Goal: Task Accomplishment & Management: Manage account settings

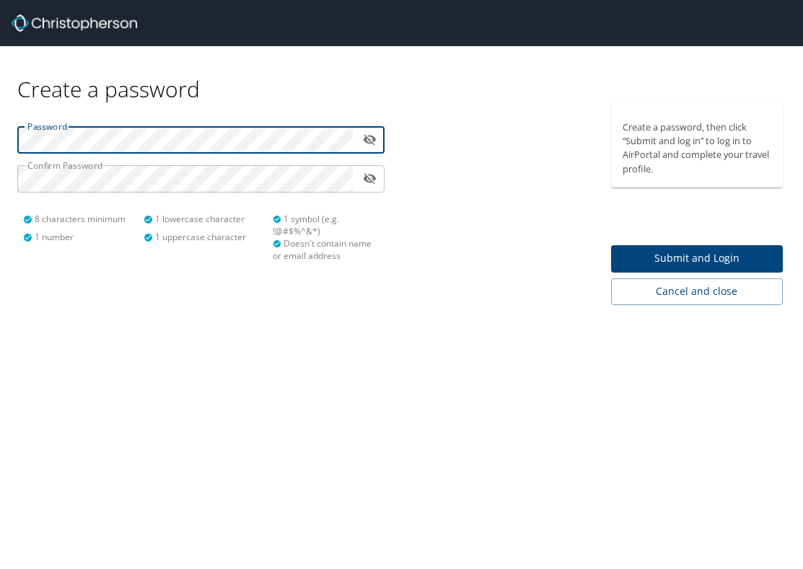
click at [705, 254] on span "Submit and Login" at bounding box center [697, 259] width 149 height 18
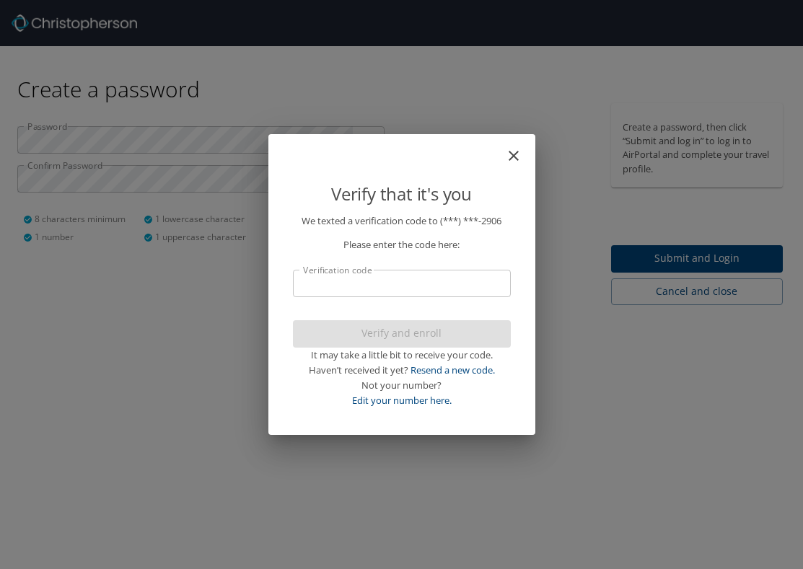
click at [460, 288] on input "Verification code" at bounding box center [402, 283] width 218 height 27
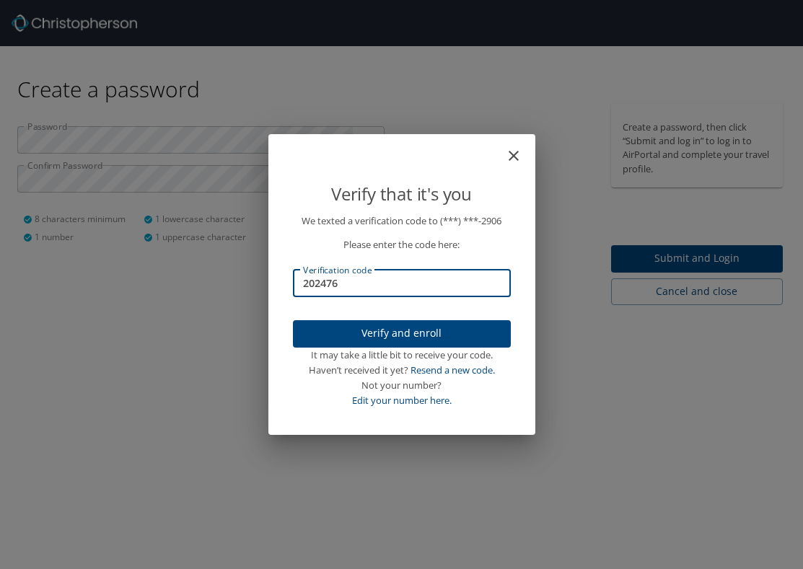
type input "202476"
click at [444, 336] on span "Verify and enroll" at bounding box center [401, 334] width 195 height 18
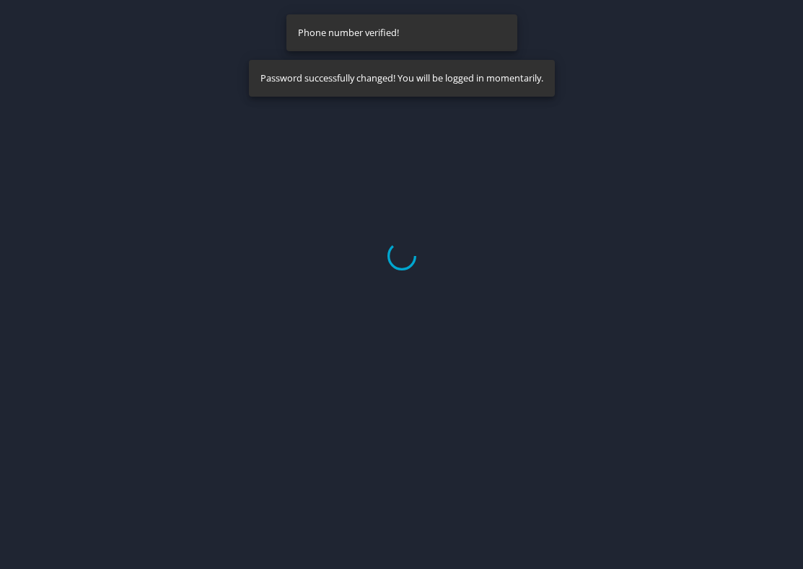
select select "US"
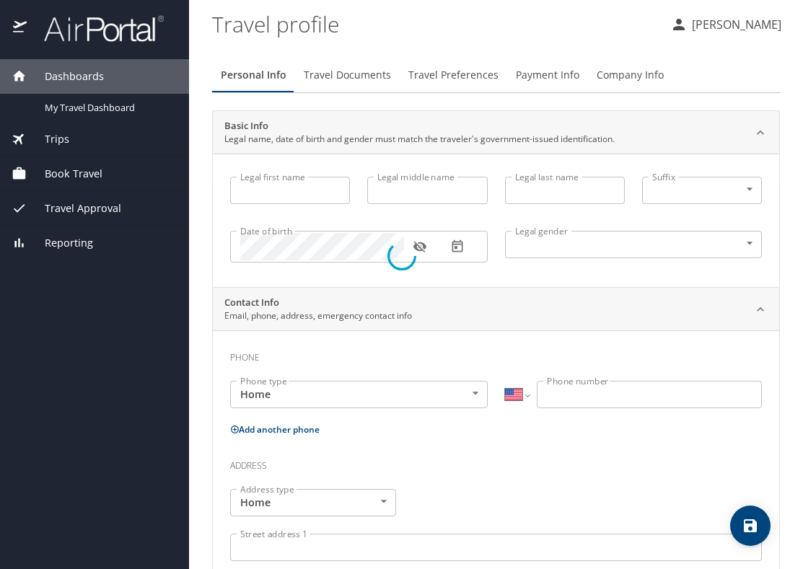
type input "[PERSON_NAME]"
type input "[DEMOGRAPHIC_DATA]"
select select "US"
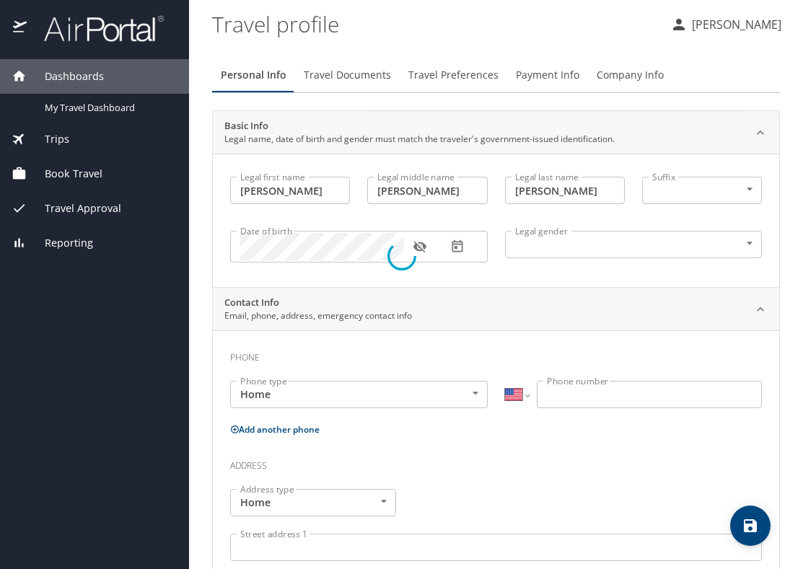
select select "US"
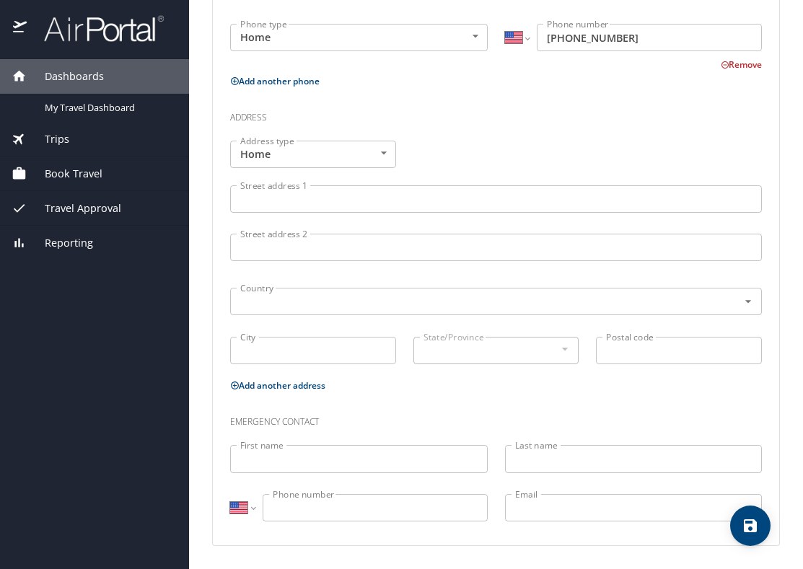
scroll to position [444, 0]
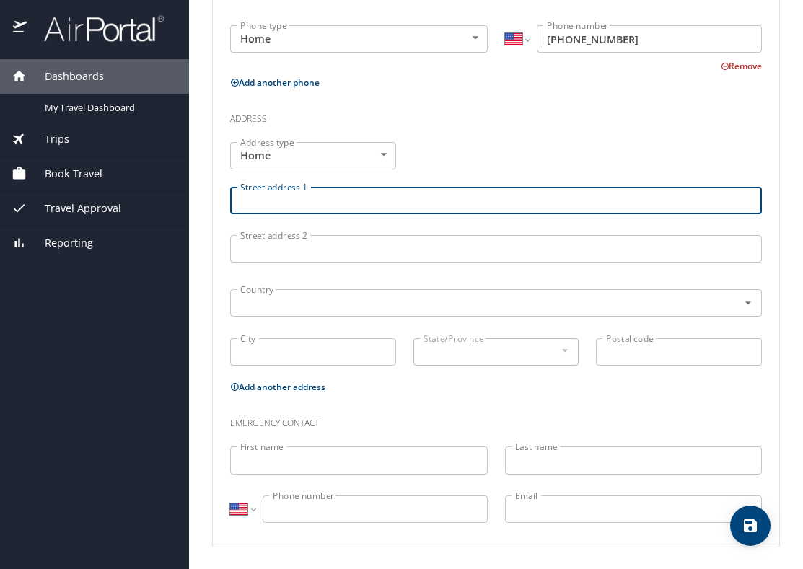
click at [400, 204] on input "Street address 1" at bounding box center [496, 200] width 532 height 27
type input "[STREET_ADDRESS][PERSON_NAME]"
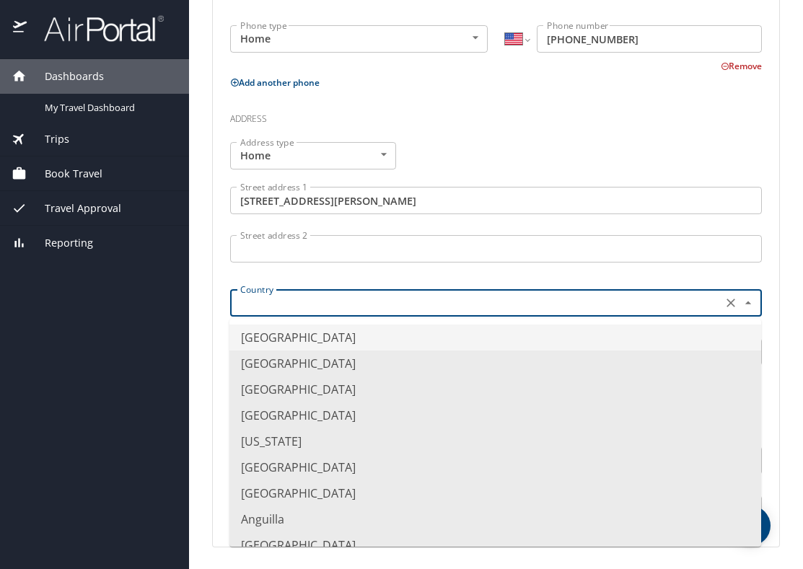
click at [396, 304] on input "text" at bounding box center [474, 303] width 480 height 19
click at [374, 340] on li "[GEOGRAPHIC_DATA]" at bounding box center [495, 338] width 532 height 26
type input "[GEOGRAPHIC_DATA]"
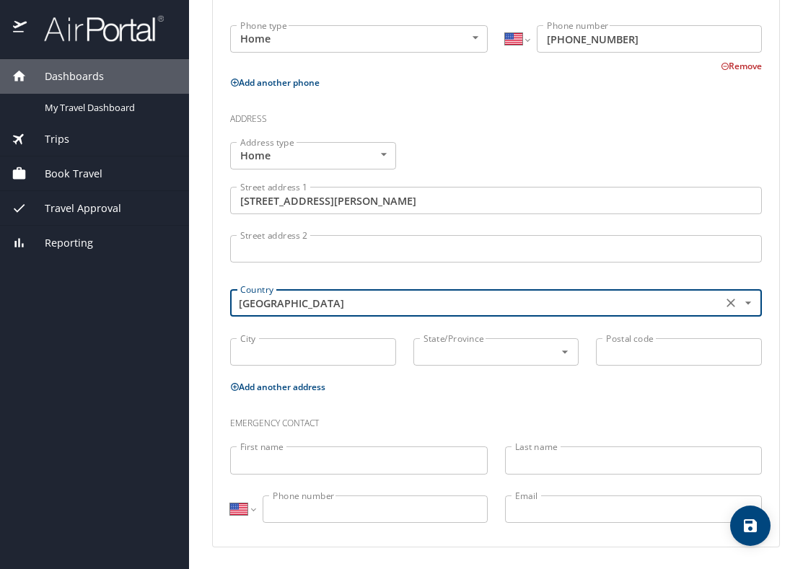
click at [334, 352] on input "City" at bounding box center [313, 351] width 166 height 27
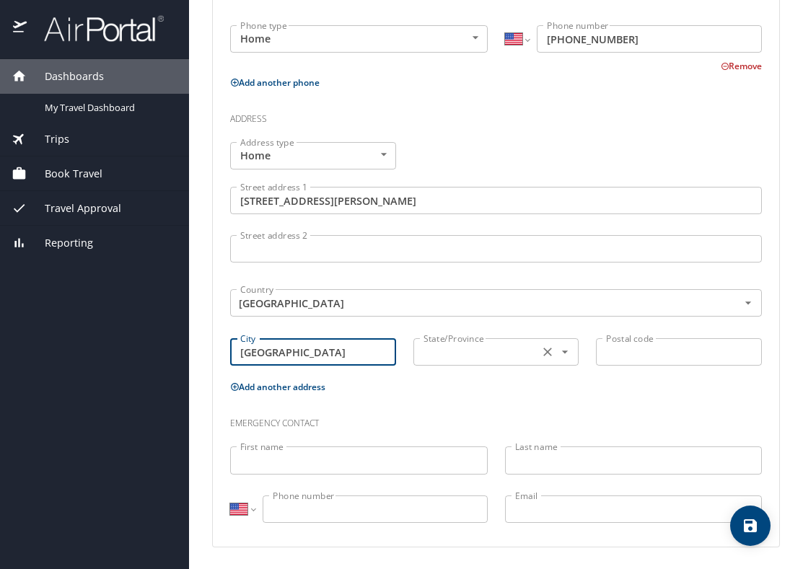
type input "[GEOGRAPHIC_DATA]"
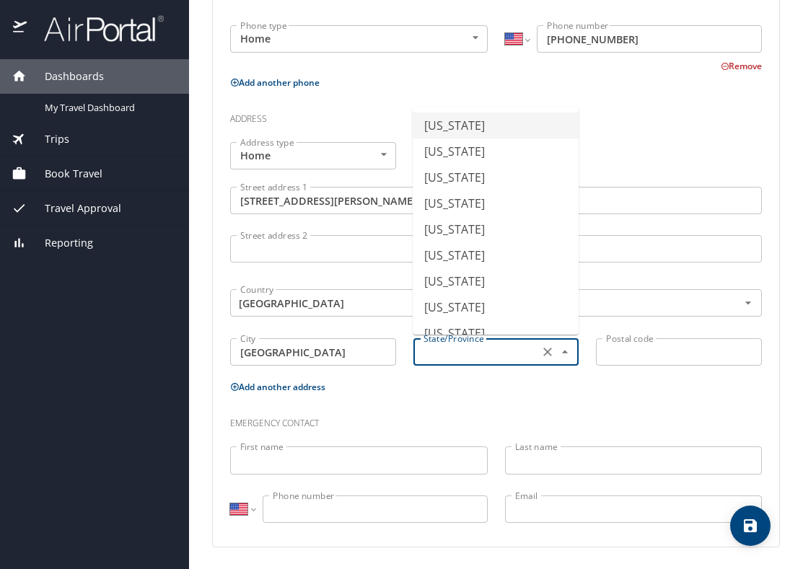
click at [484, 356] on input "text" at bounding box center [475, 352] width 115 height 19
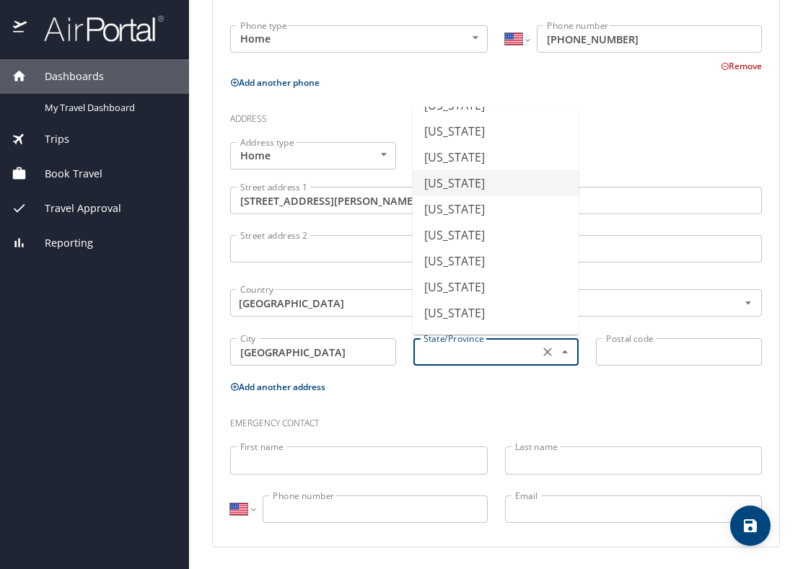
scroll to position [419, 0]
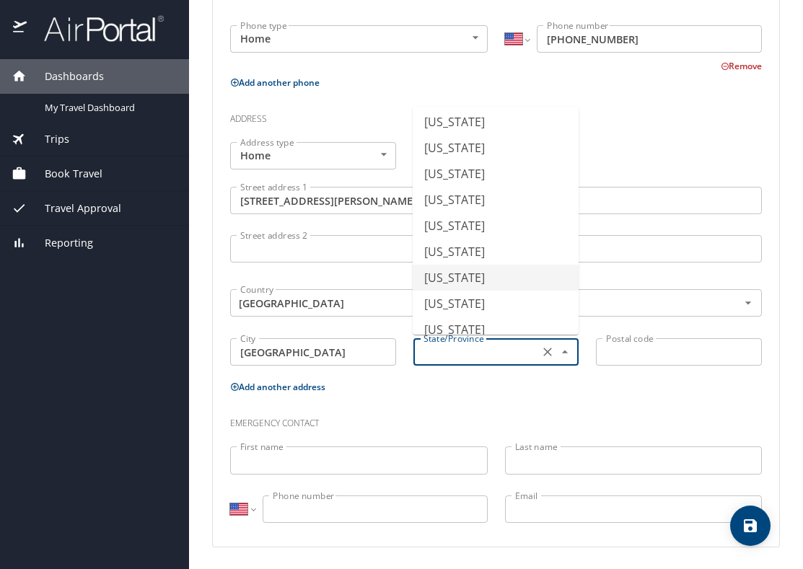
click at [478, 271] on li "[US_STATE]" at bounding box center [496, 278] width 166 height 26
type input "[US_STATE]"
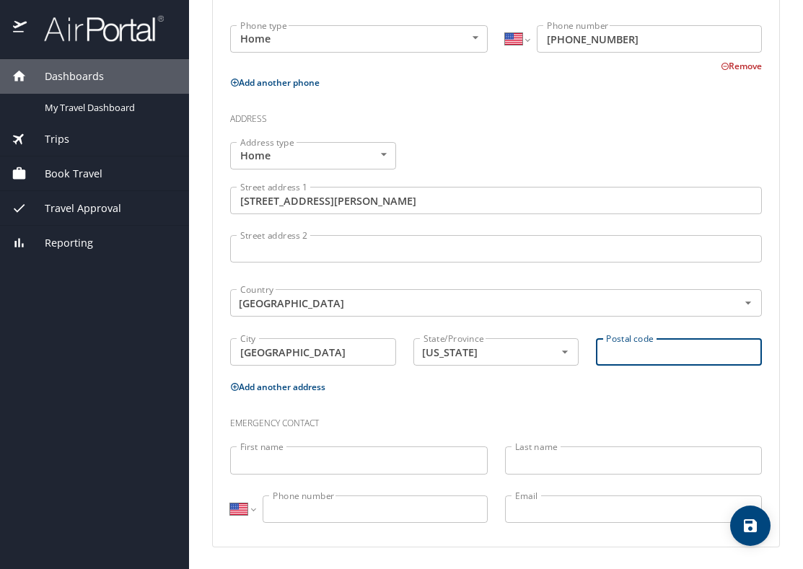
click at [647, 359] on input "Postal code" at bounding box center [679, 351] width 166 height 27
type input "49417"
click at [408, 461] on input "First name" at bounding box center [359, 460] width 258 height 27
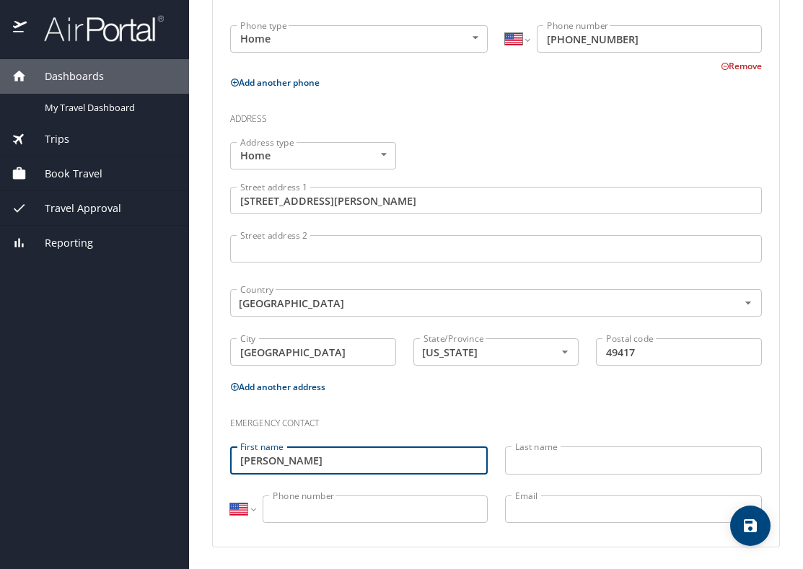
type input "[PERSON_NAME]"
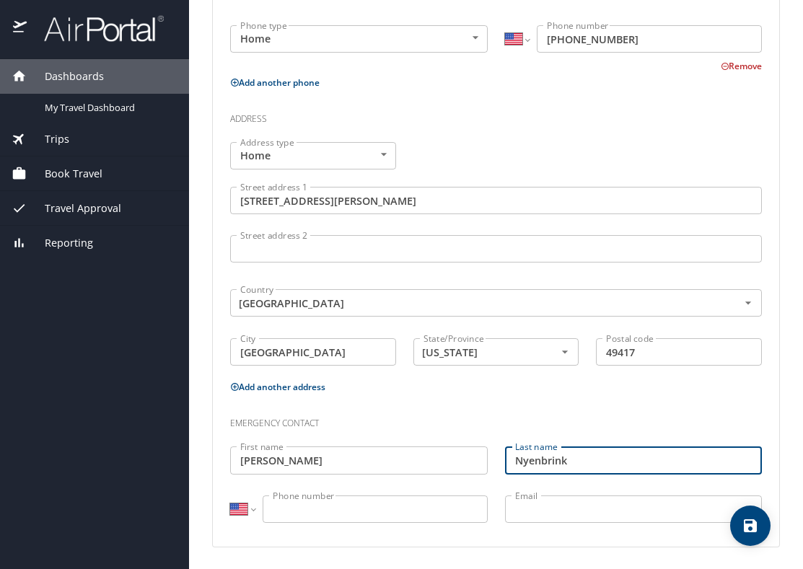
type input "Nyenbrink"
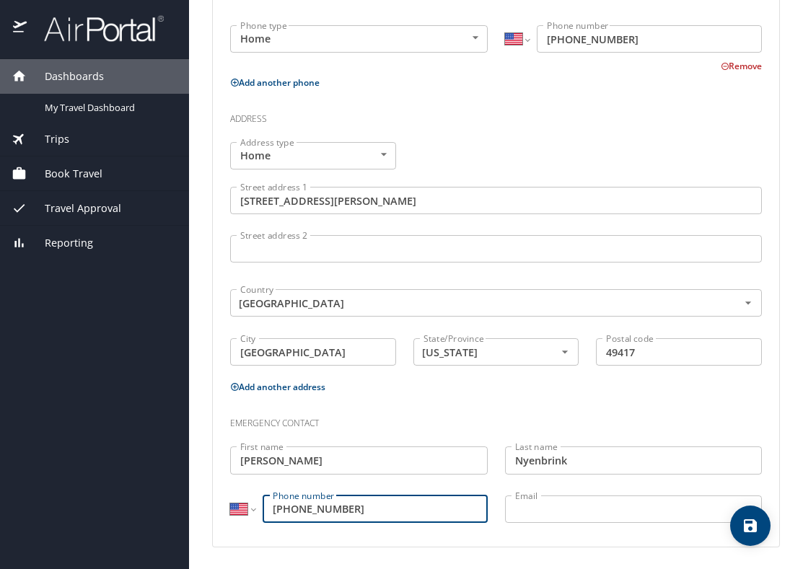
scroll to position [0, 0]
type input "[PHONE_NUMBER]"
click at [507, 512] on input "Email" at bounding box center [634, 509] width 258 height 27
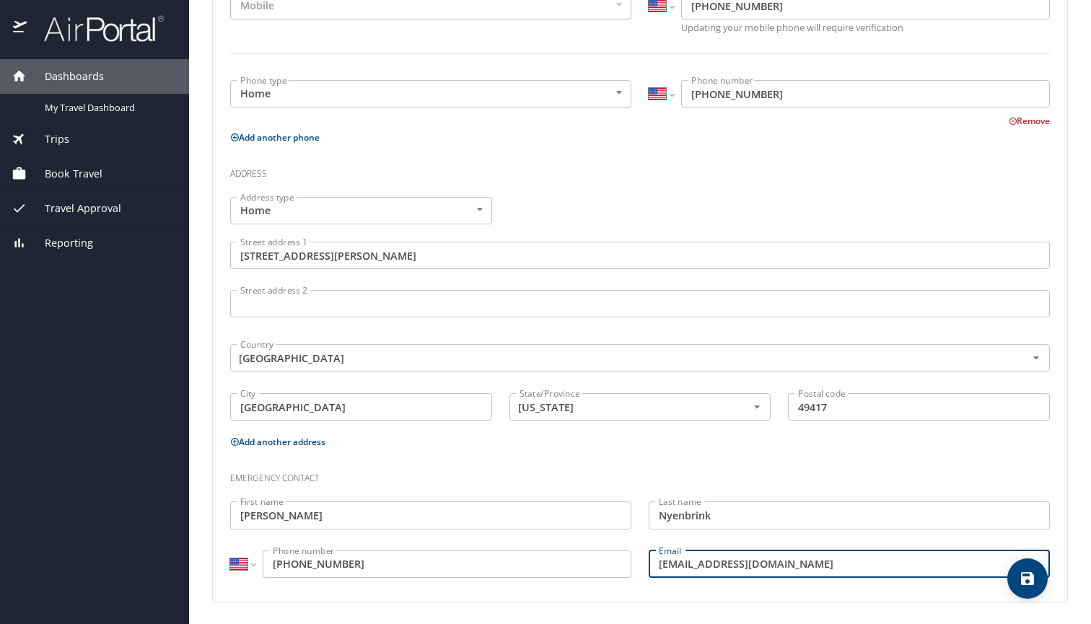
type input "[EMAIL_ADDRESS][DOMAIN_NAME]"
click at [802, 568] on icon "save" at bounding box center [1027, 578] width 17 height 17
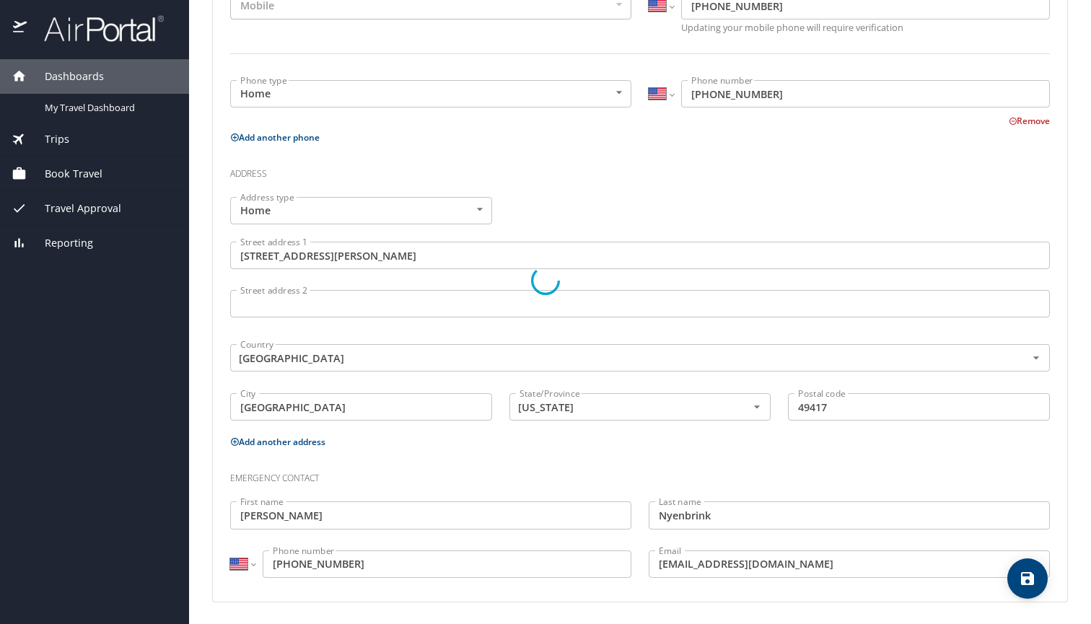
select select "US"
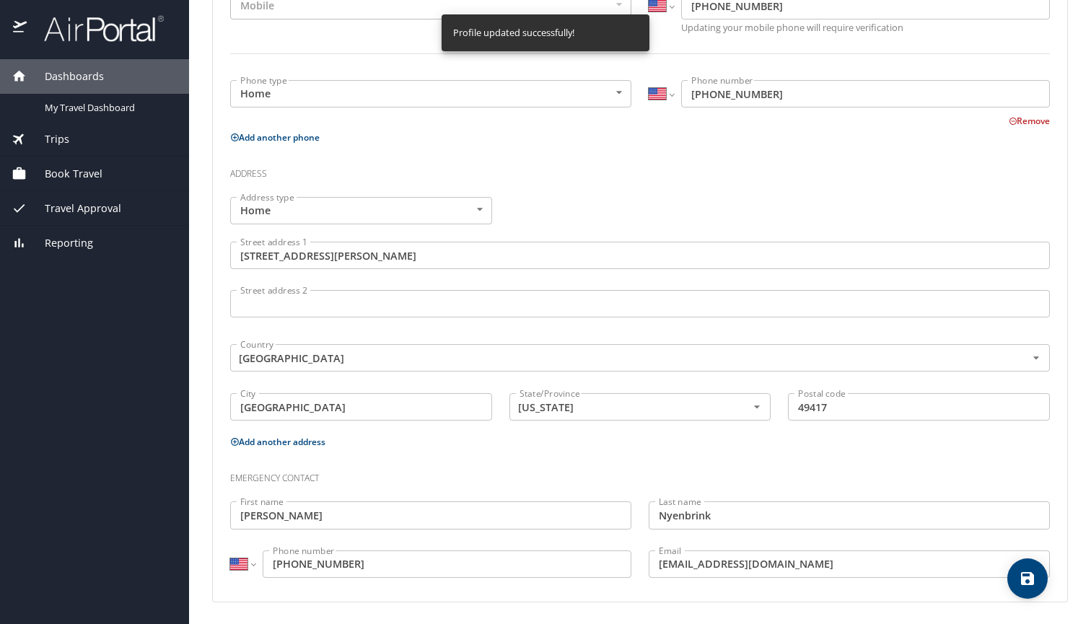
scroll to position [385, 0]
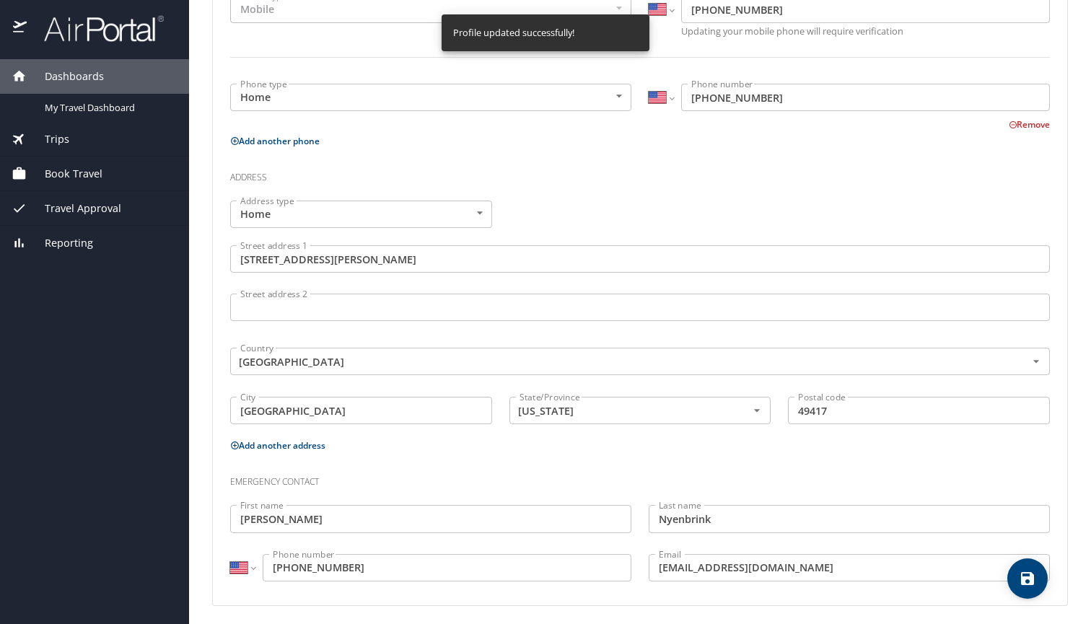
select select "US"
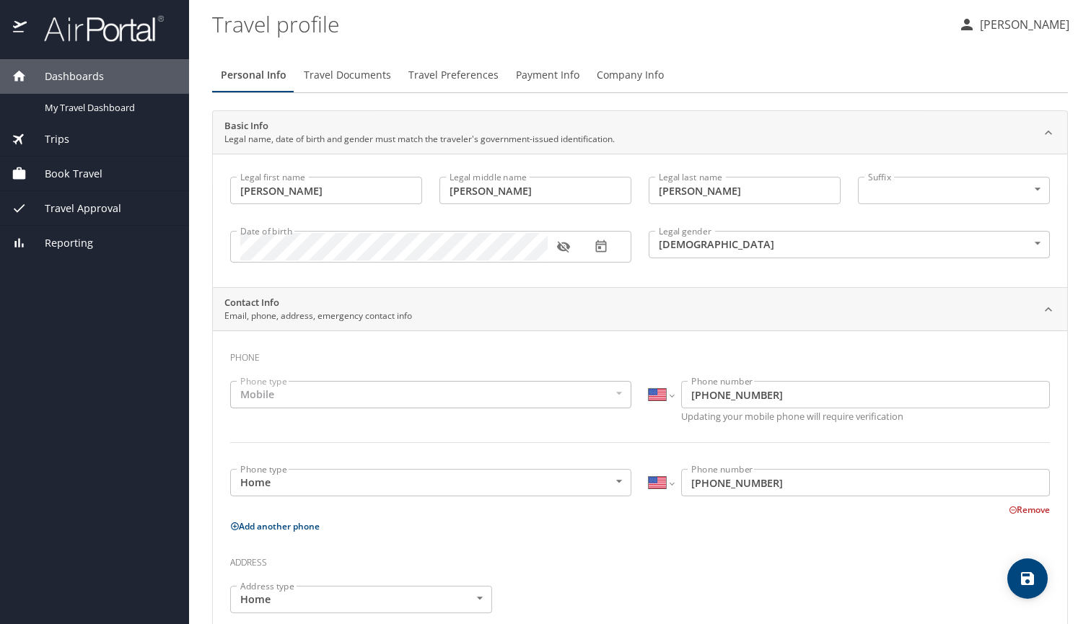
scroll to position [0, 0]
click at [63, 135] on span "Trips" at bounding box center [48, 139] width 43 height 16
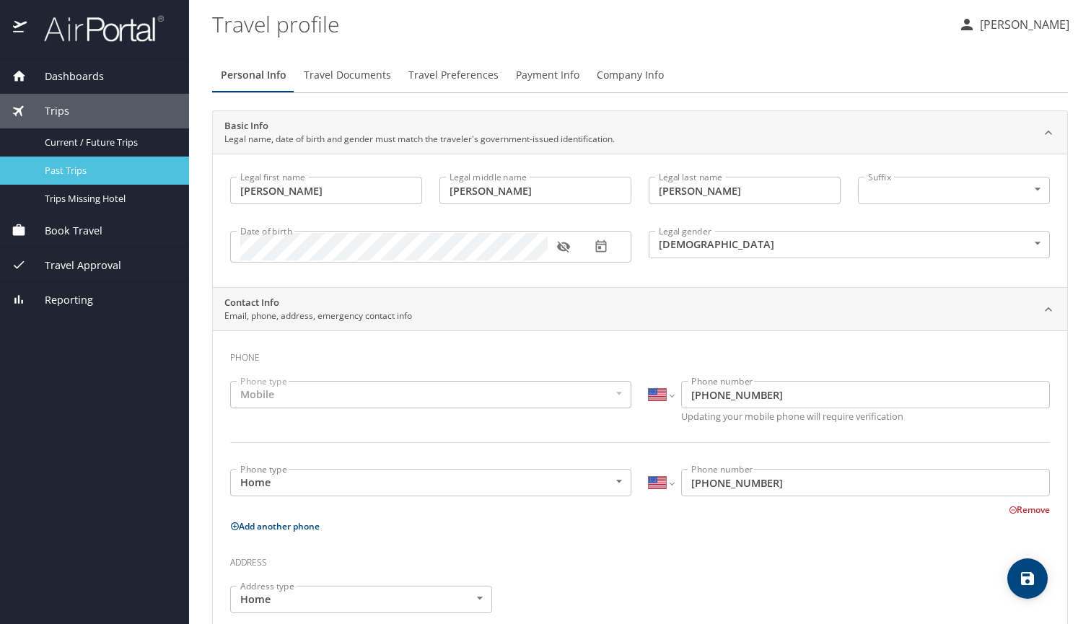
click at [69, 172] on span "Past Trips" at bounding box center [108, 171] width 127 height 14
